Goal: Task Accomplishment & Management: Complete application form

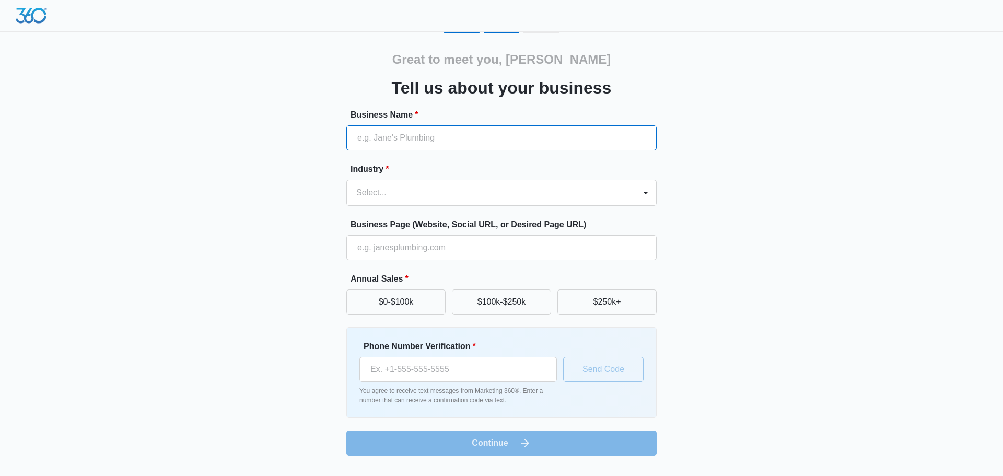
click at [384, 144] on input "Business Name *" at bounding box center [501, 137] width 310 height 25
type input "Meta Galactic Gift Shop"
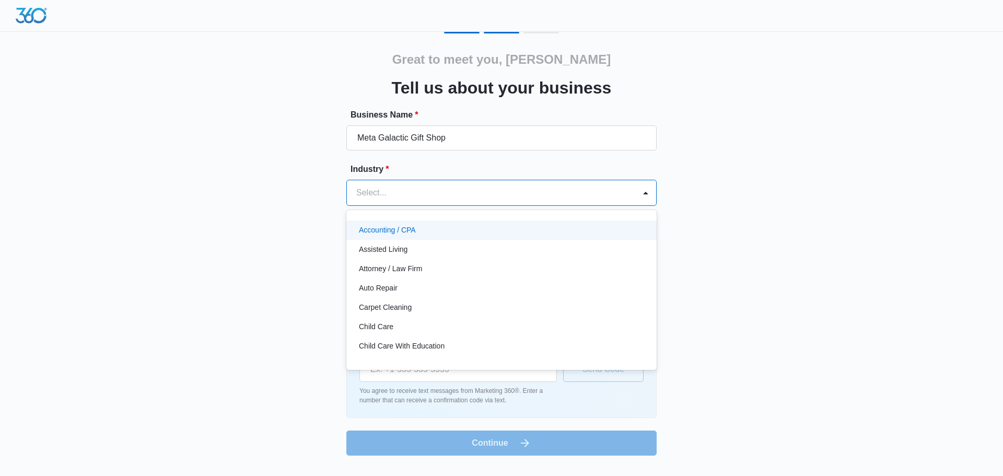
click at [378, 196] on div at bounding box center [488, 192] width 265 height 15
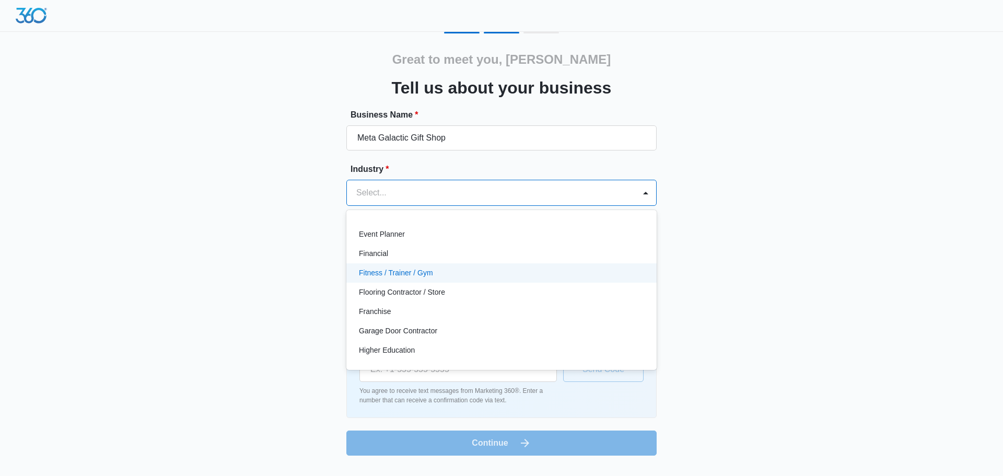
scroll to position [198, 0]
click at [434, 279] on div "eCommerce Store" at bounding box center [500, 282] width 283 height 11
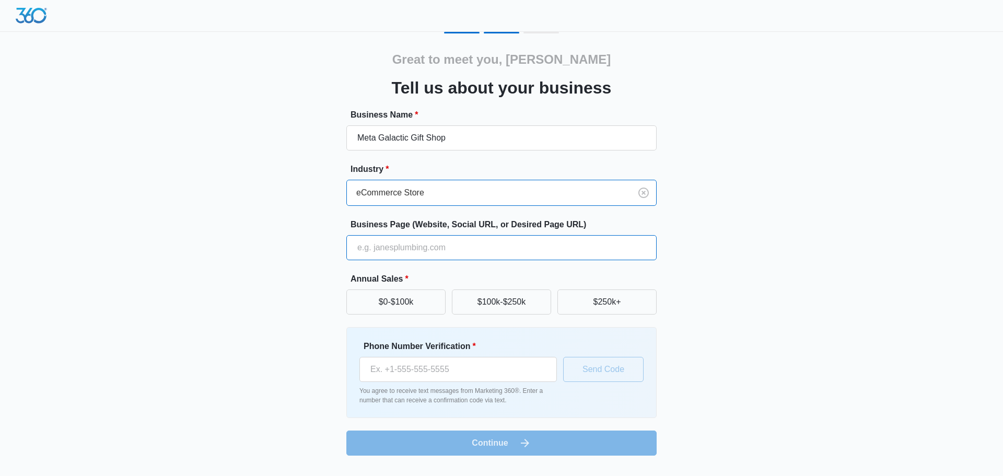
click at [400, 247] on input "Business Page (Website, Social URL, or Desired Page URL)" at bounding box center [501, 247] width 310 height 25
type input "[DOMAIN_NAME]"
click at [372, 302] on button "$0-$100k" at bounding box center [395, 301] width 99 height 25
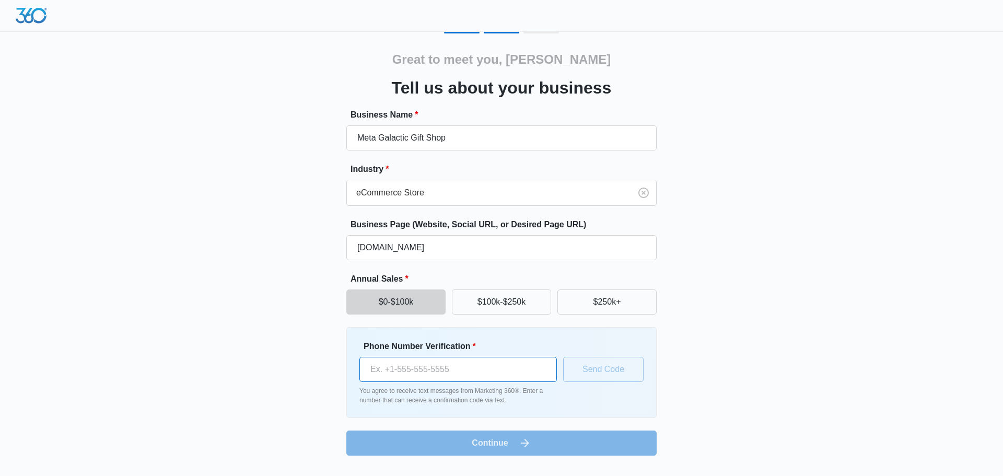
click at [393, 369] on input "Phone Number Verification *" at bounding box center [457, 369] width 197 height 25
type input "[PHONE_NUMBER]"
click at [605, 373] on button "Send Code" at bounding box center [603, 369] width 80 height 25
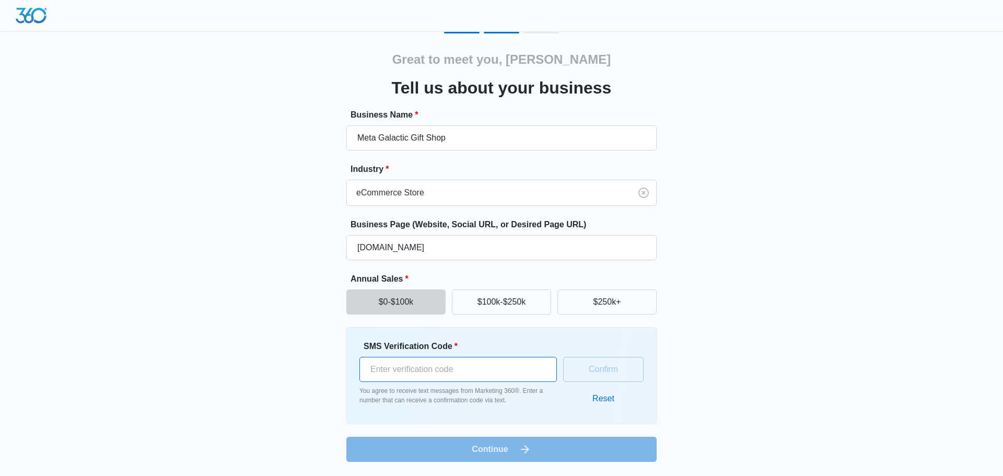
click at [483, 372] on input "SMS Verification Code *" at bounding box center [457, 369] width 197 height 25
type input "397000"
click at [594, 373] on button "Confirm" at bounding box center [603, 369] width 80 height 25
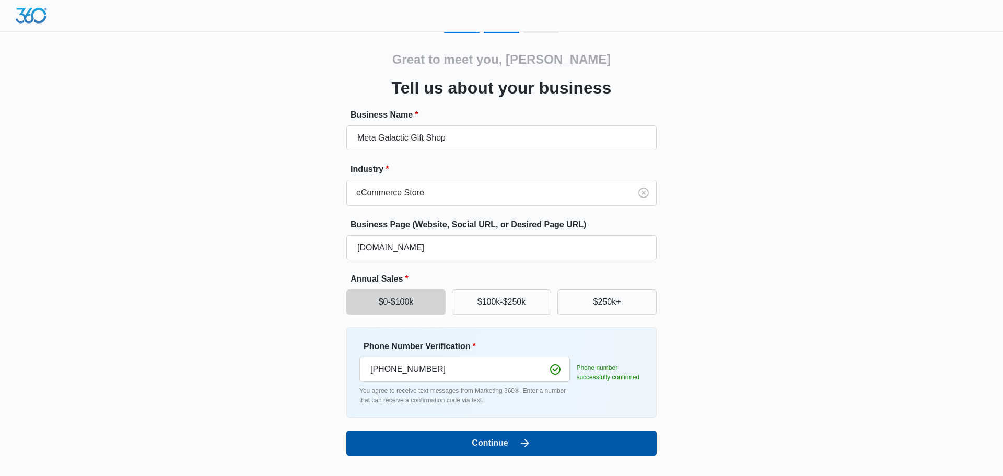
click at [507, 442] on button "Continue" at bounding box center [501, 442] width 310 height 25
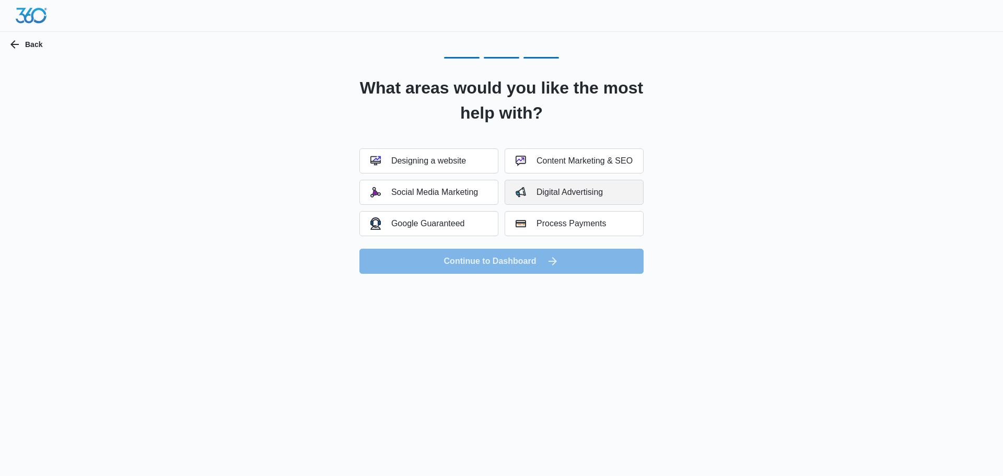
click at [569, 198] on button "Digital Advertising" at bounding box center [573, 192] width 139 height 25
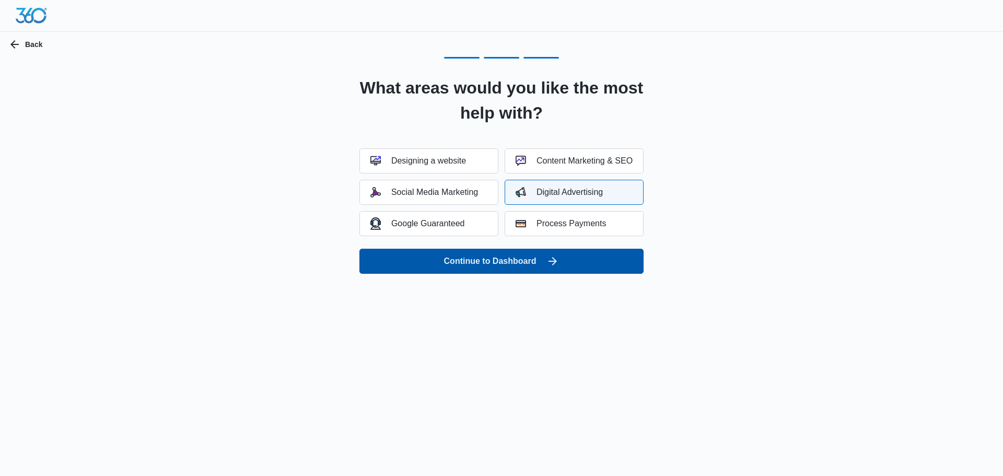
click at [523, 257] on button "Continue to Dashboard" at bounding box center [501, 261] width 284 height 25
